Goal: Task Accomplishment & Management: Manage account settings

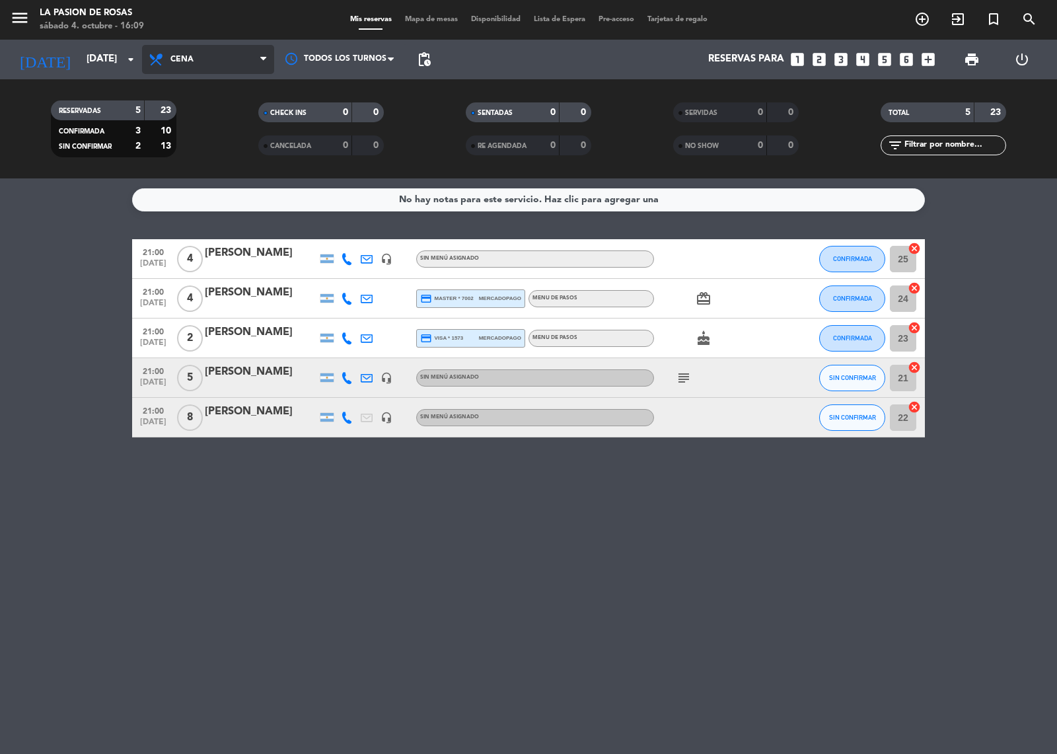
click at [203, 73] on span "Cena" at bounding box center [208, 59] width 132 height 29
click at [201, 110] on div "menu La [PERSON_NAME] [DATE] 4. octubre - 16:09 Mis reservas Mapa de mesas Disp…" at bounding box center [528, 89] width 1057 height 178
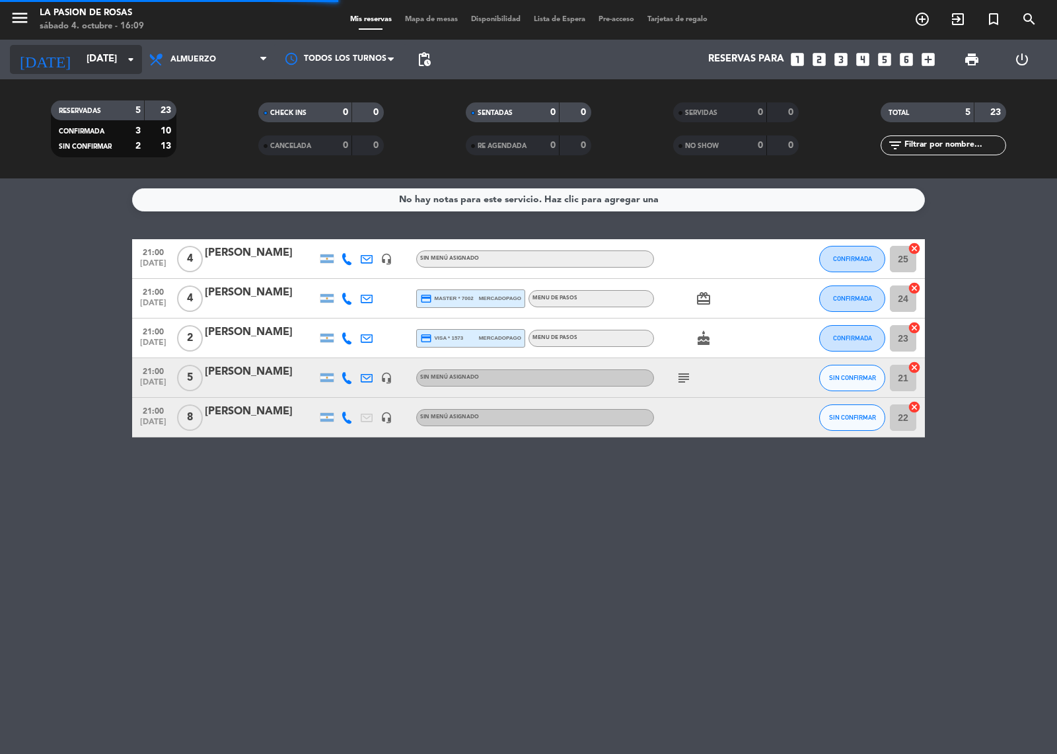
click at [103, 61] on input "[DATE]" at bounding box center [143, 59] width 127 height 25
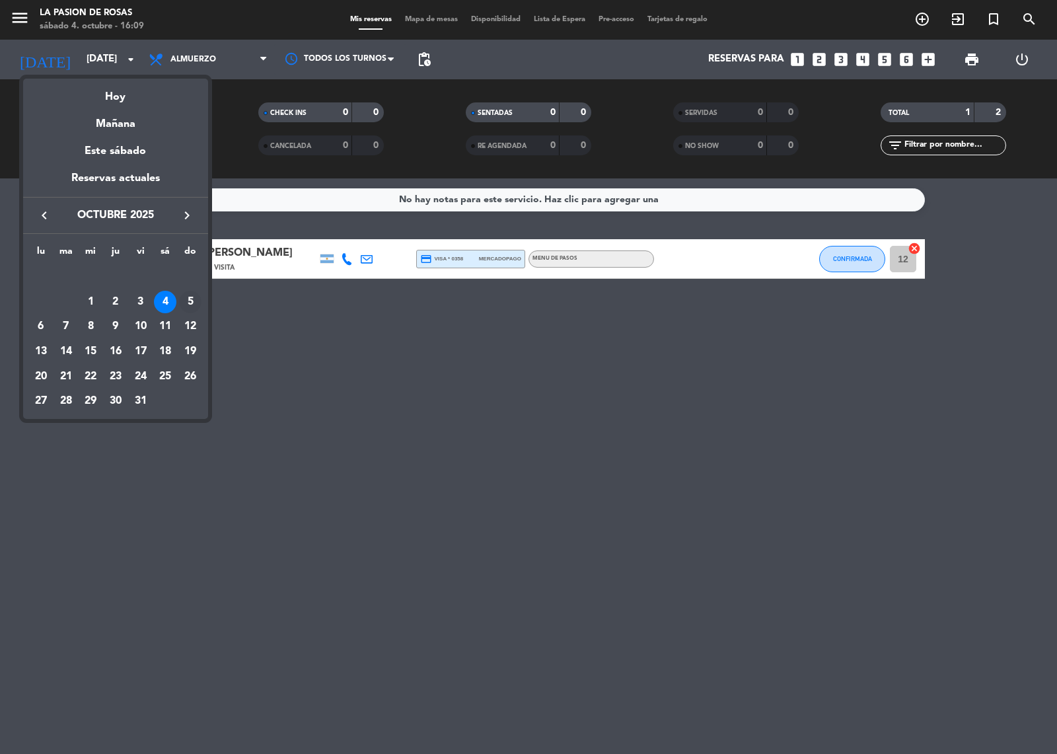
click at [190, 300] on div "5" at bounding box center [190, 302] width 22 height 22
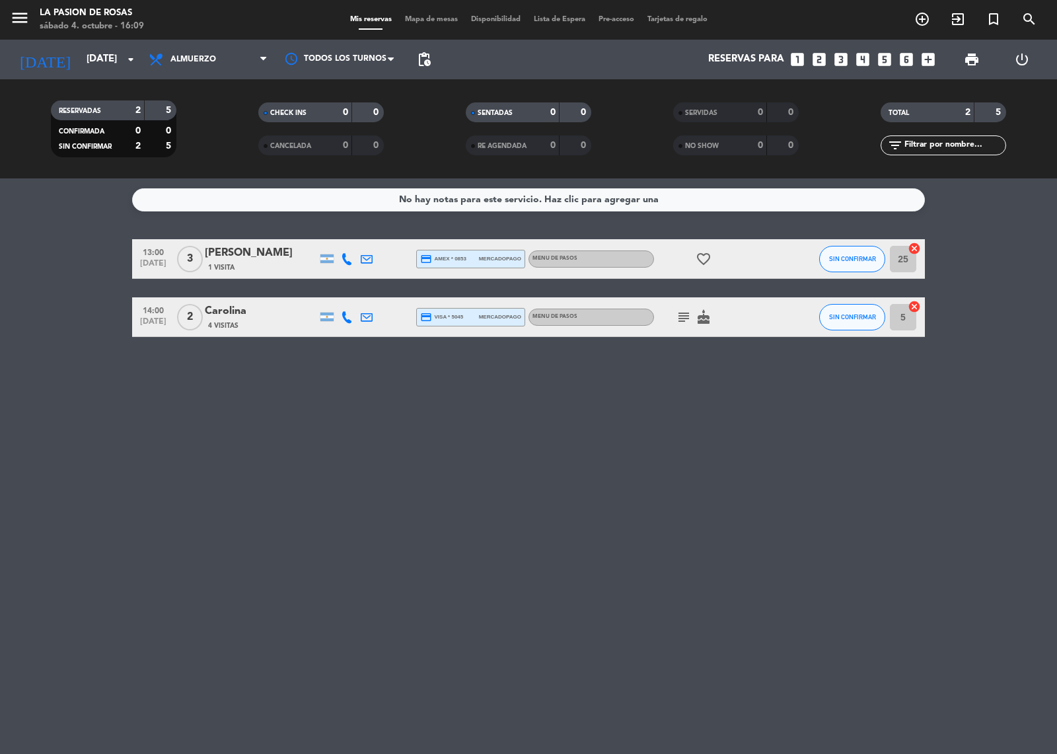
click at [199, 74] on div "Todos los servicios Almuerzo Cena Almuerzo Todos los servicios Almuerzo Cena" at bounding box center [208, 60] width 132 height 40
click at [205, 67] on span "Almuerzo" at bounding box center [208, 59] width 132 height 29
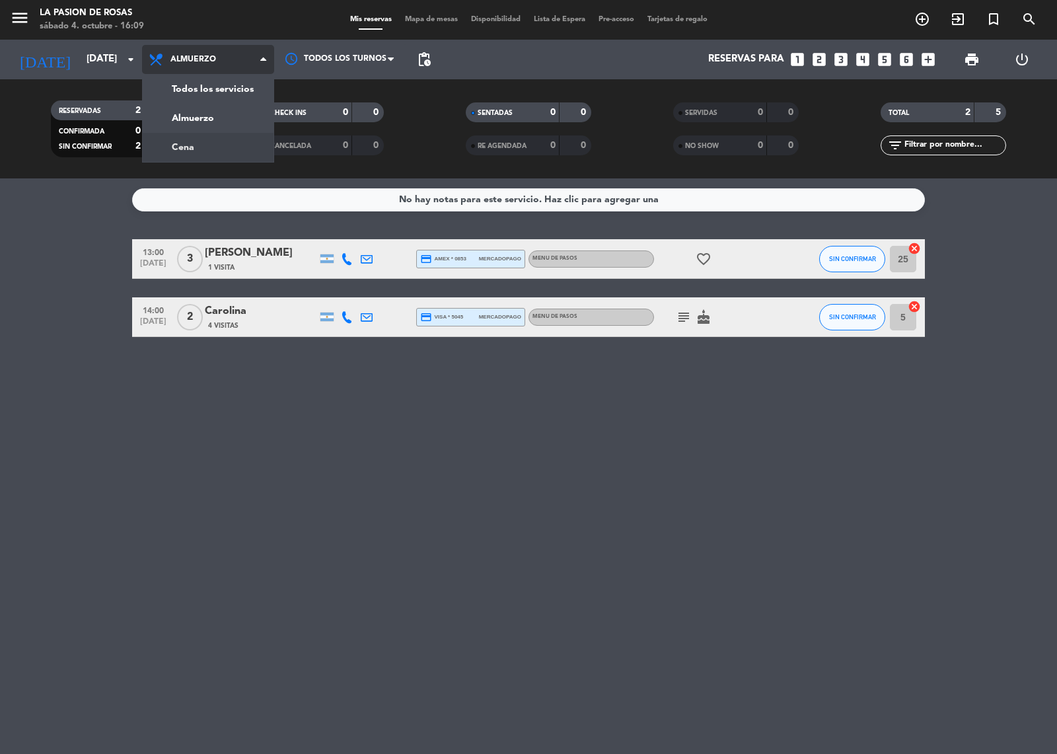
click at [207, 143] on div "menu La [PERSON_NAME] [DATE] 4. octubre - 16:09 Mis reservas Mapa de mesas Disp…" at bounding box center [528, 89] width 1057 height 178
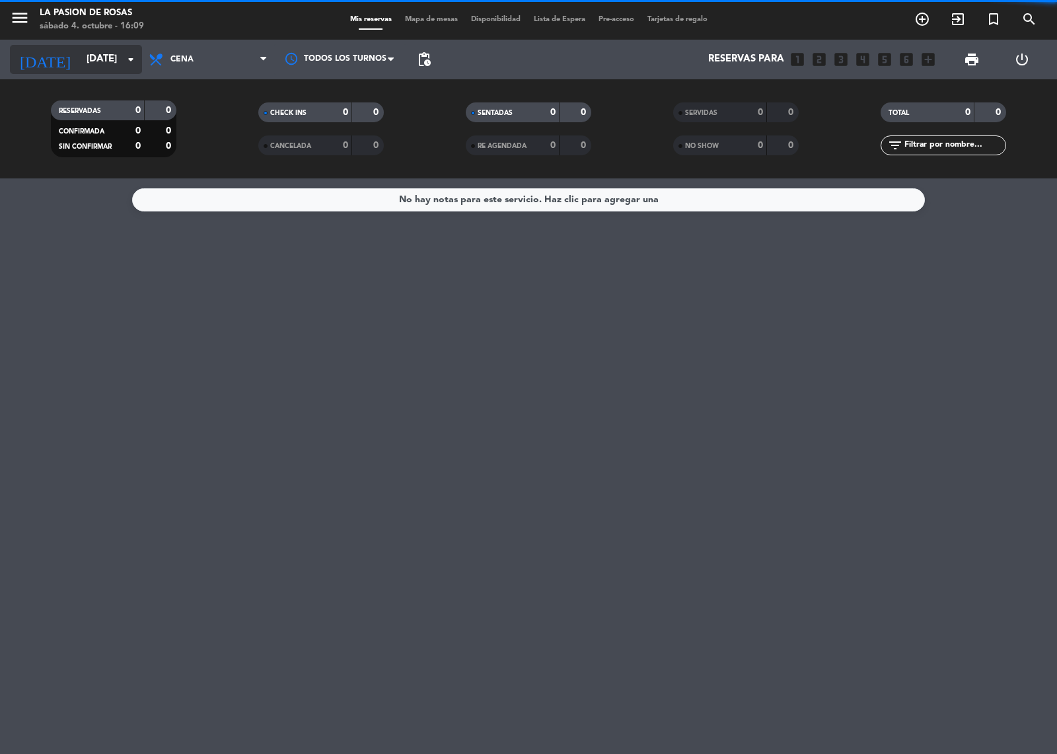
click at [107, 47] on input "[DATE]" at bounding box center [143, 59] width 127 height 25
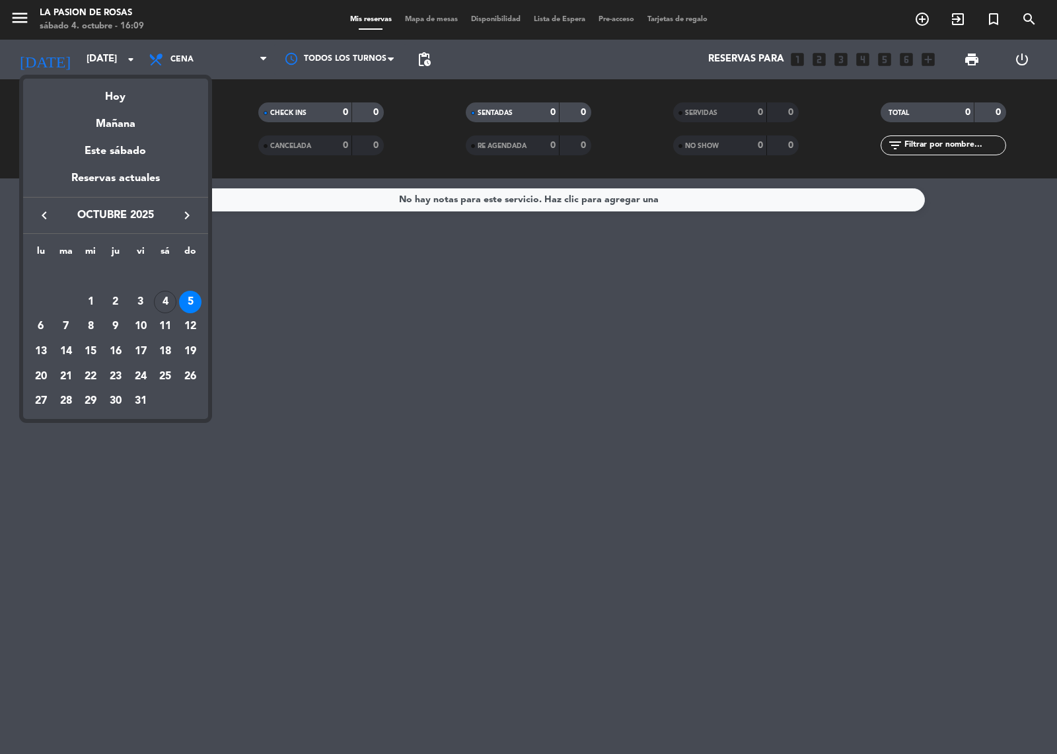
click at [159, 298] on div "4" at bounding box center [165, 302] width 22 height 22
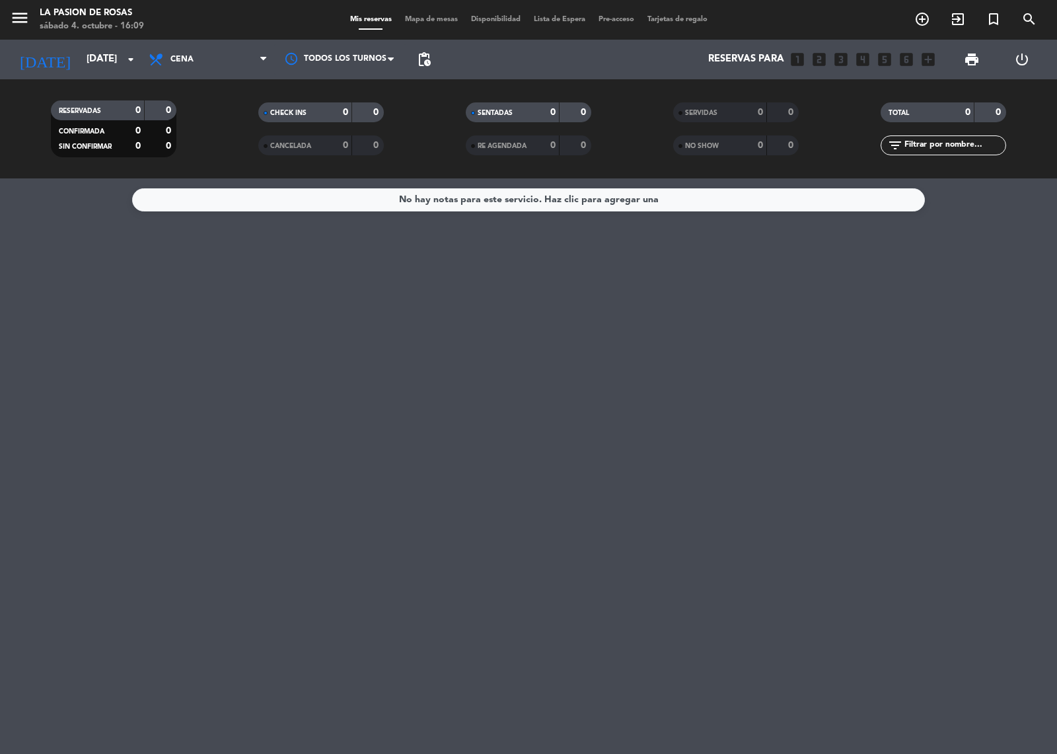
type input "[DATE]"
